Goal: Task Accomplishment & Management: Use online tool/utility

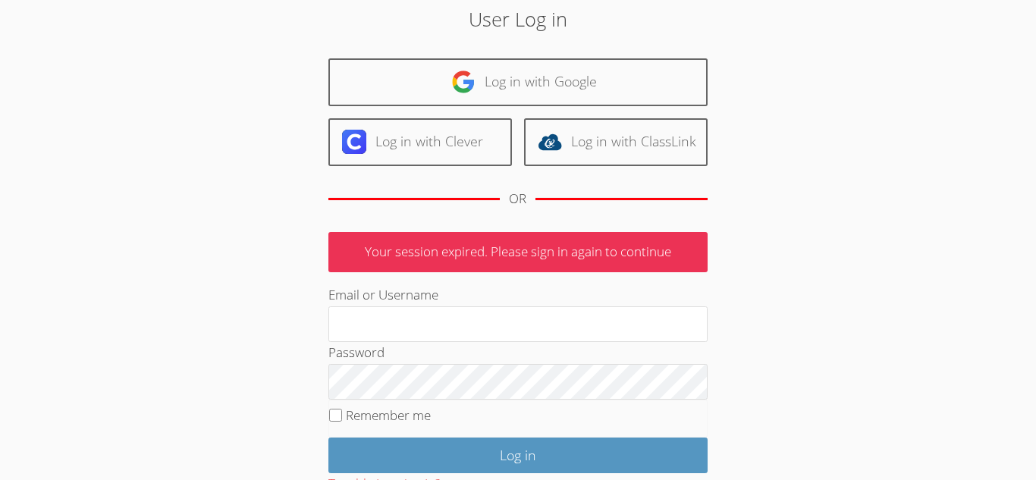
scroll to position [61, 0]
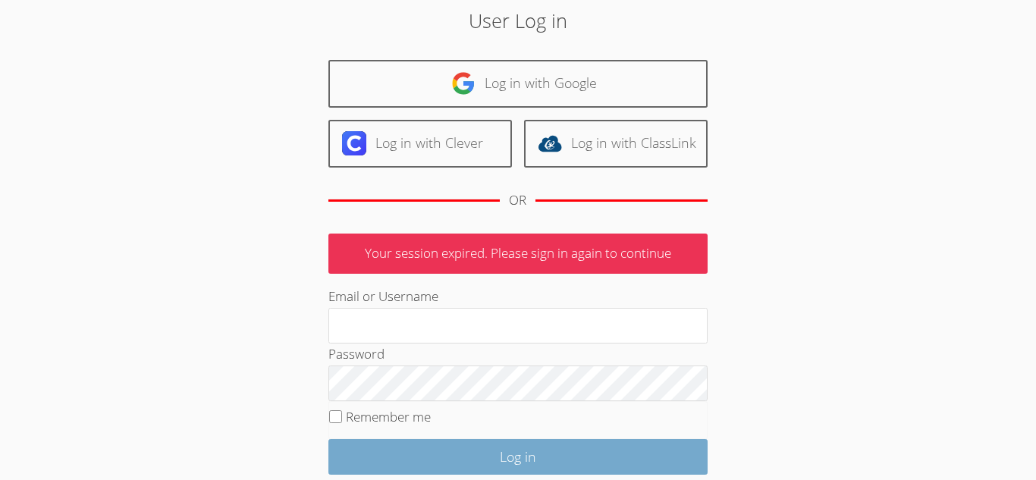
type input "[PERSON_NAME]"
click at [546, 466] on input "Log in" at bounding box center [517, 457] width 379 height 36
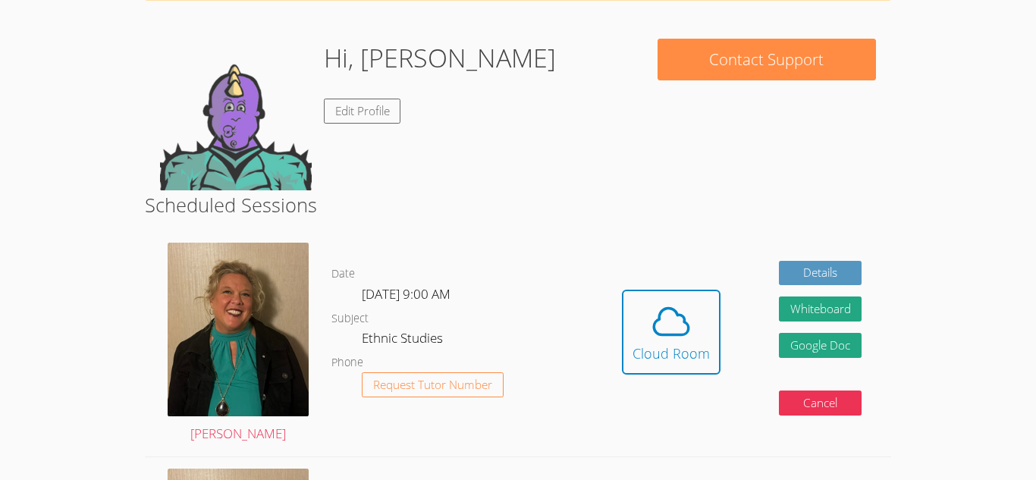
scroll to position [108, 0]
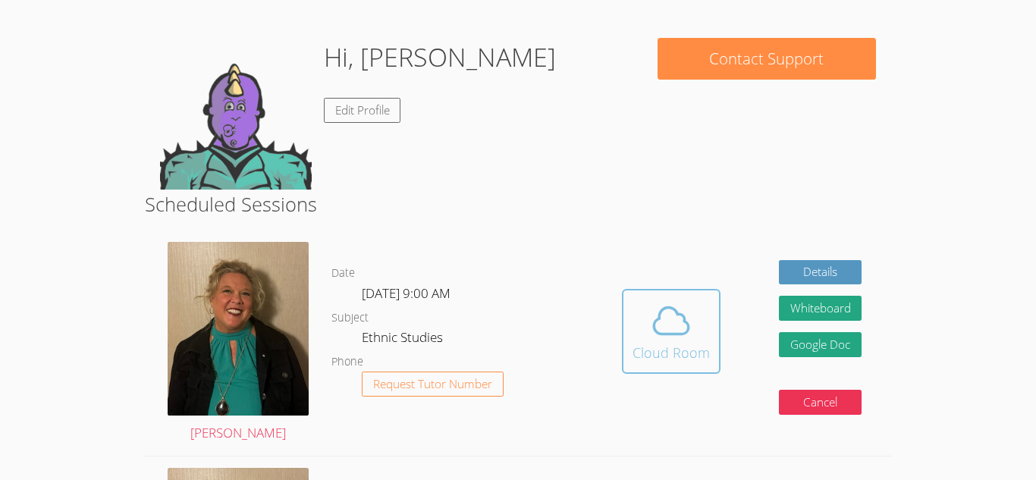
click at [673, 347] on div "Cloud Room" at bounding box center [671, 352] width 77 height 21
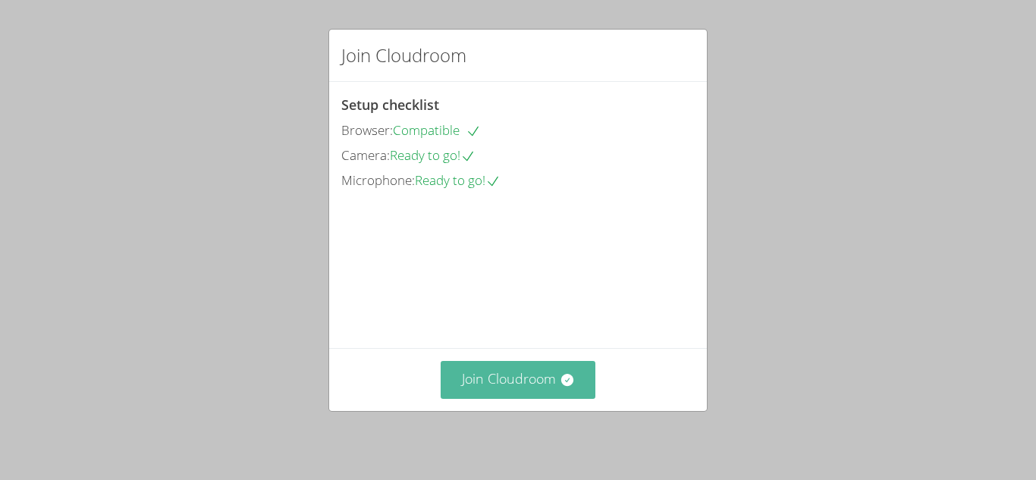
click at [538, 379] on button "Join Cloudroom" at bounding box center [519, 379] width 156 height 37
